Goal: Transaction & Acquisition: Register for event/course

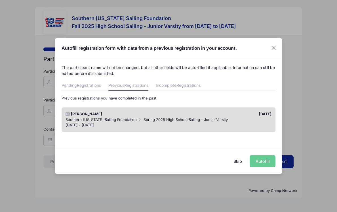
click at [232, 114] on div "01/18/2025" at bounding box center [221, 115] width 106 height 6
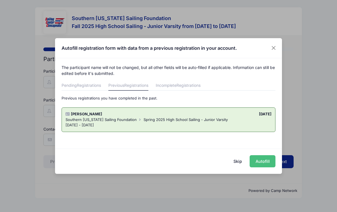
click at [259, 163] on button "Autofill" at bounding box center [262, 162] width 26 height 12
type input "[EMAIL_ADDRESS][DOMAIN_NAME]"
type input "2036879260"
type input "[DATE]"
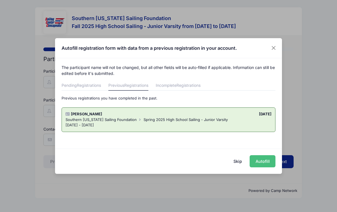
type input "[STREET_ADDRESS]"
type input "[GEOGRAPHIC_DATA]"
select select "MD"
type input "20653"
select select "Great [PERSON_NAME]"
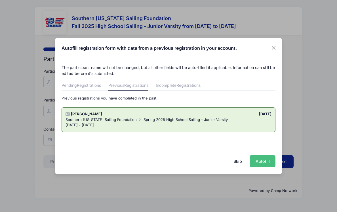
type input "CPCS"
select select "2029"
select select "No"
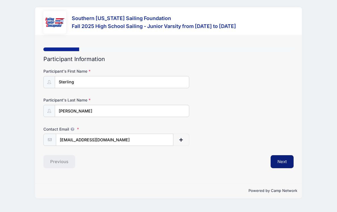
click at [279, 161] on button "Next" at bounding box center [281, 162] width 23 height 13
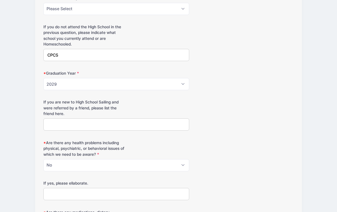
scroll to position [255, 0]
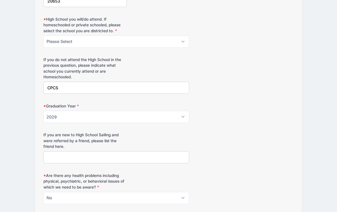
drag, startPoint x: 70, startPoint y: 88, endPoint x: 36, endPoint y: 88, distance: 34.6
click at [36, 88] on div "Step 2 /7 Step 1 Step 2 Step 3 Step 4 Policies Donations Summary Participant In…" at bounding box center [168, 59] width 266 height 558
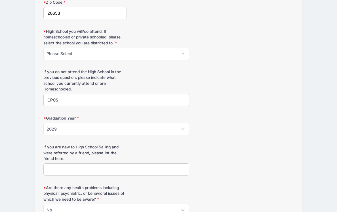
scroll to position [239, 0]
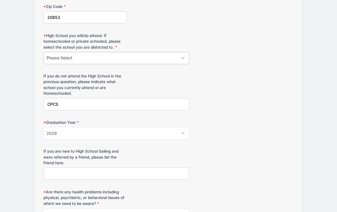
click at [112, 58] on select "Please Select Chopticon Great Mills Leonardtown" at bounding box center [116, 58] width 146 height 12
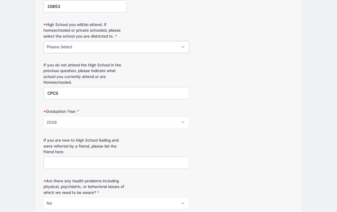
scroll to position [250, 0]
drag, startPoint x: 73, startPoint y: 93, endPoint x: 40, endPoint y: 91, distance: 32.9
click at [40, 91] on div "Step 2 /7 Step 1 Step 2 Step 3 Step 4 Policies Donations Summary Participant In…" at bounding box center [168, 64] width 266 height 558
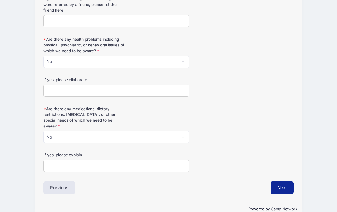
scroll to position [397, 0]
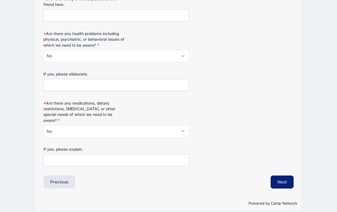
click at [282, 176] on button "Next" at bounding box center [281, 182] width 23 height 13
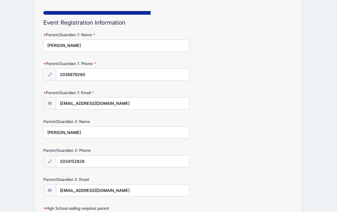
scroll to position [0, 0]
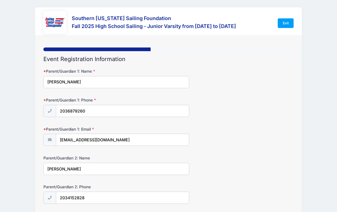
click at [56, 83] on input "Kaye" at bounding box center [116, 82] width 146 height 12
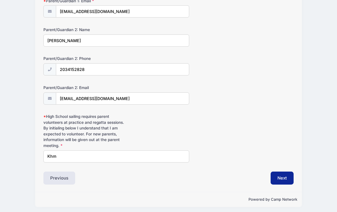
scroll to position [131, 0]
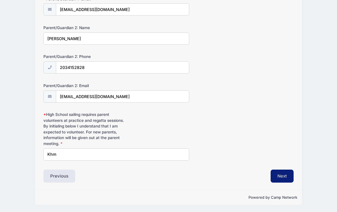
type input "[PERSON_NAME]"
click at [283, 173] on button "Next" at bounding box center [281, 176] width 23 height 13
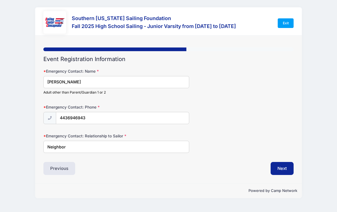
scroll to position [0, 0]
click at [283, 173] on button "Next" at bounding box center [281, 168] width 23 height 13
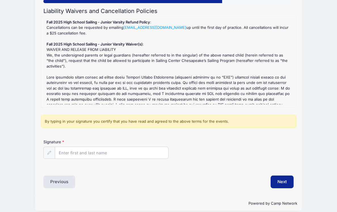
scroll to position [54, 0]
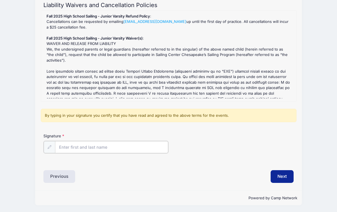
click at [92, 150] on input "Signature" at bounding box center [111, 147] width 113 height 12
type input "[PERSON_NAME]"
click at [231, 177] on div "Next" at bounding box center [232, 176] width 128 height 13
click at [291, 174] on button "Next" at bounding box center [281, 176] width 23 height 13
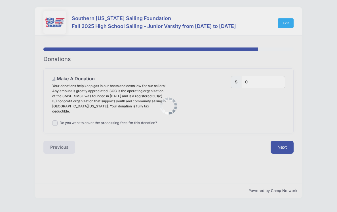
scroll to position [0, 0]
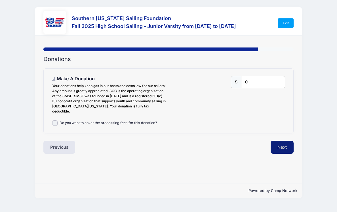
click at [279, 149] on button "Next" at bounding box center [281, 147] width 23 height 13
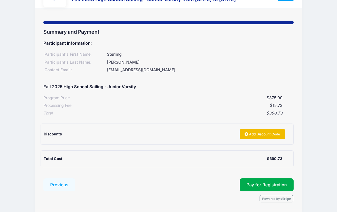
scroll to position [47, 0]
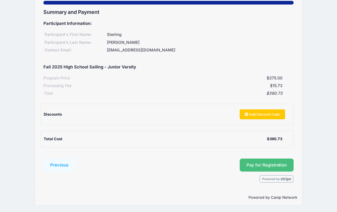
click at [256, 168] on button "Pay for Registration" at bounding box center [266, 165] width 54 height 13
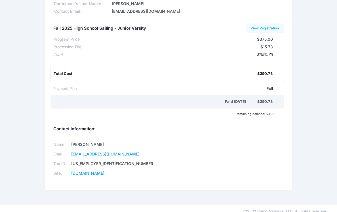
scroll to position [55, 0]
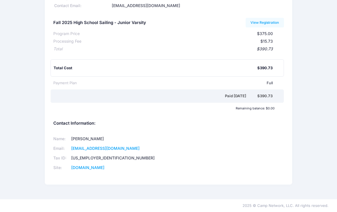
drag, startPoint x: 125, startPoint y: 174, endPoint x: 58, endPoint y: 128, distance: 81.5
click at [58, 128] on div "Contact Information: Name: Caitlin Szymendera Email: programs@somdsailing.org T…" at bounding box center [168, 149] width 230 height 56
copy div
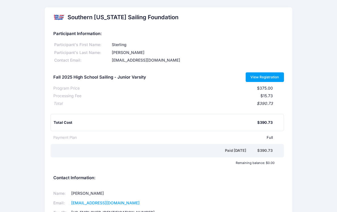
click at [259, 75] on link "View Registration" at bounding box center [264, 78] width 38 height 10
